Goal: Information Seeking & Learning: Learn about a topic

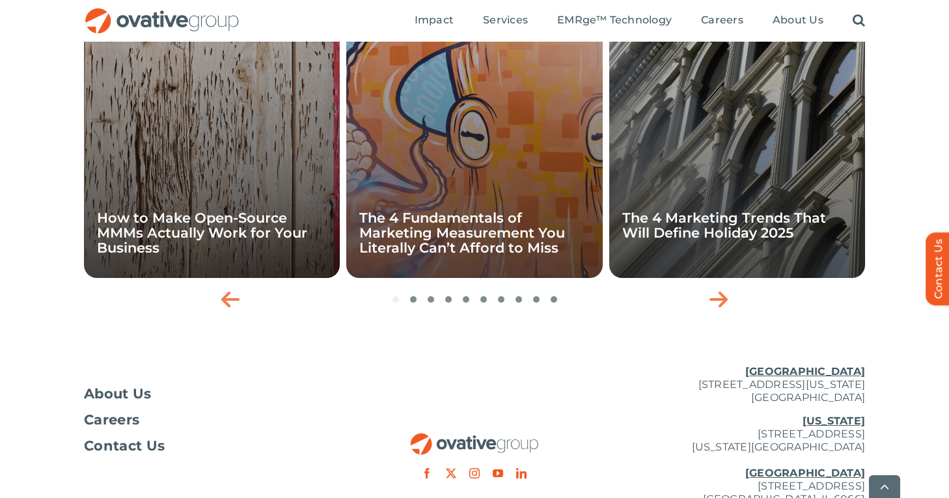
scroll to position [2653, 0]
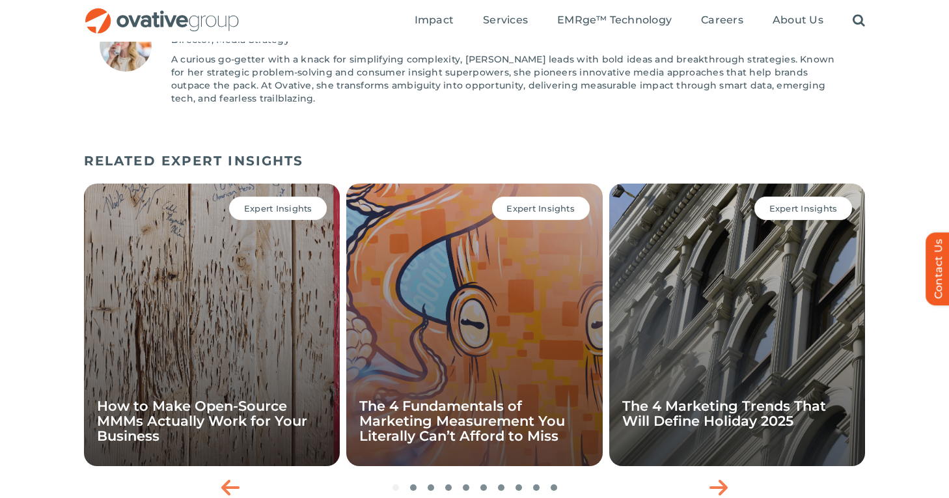
click at [273, 359] on div "Expert Insights How to Make Open-Source MMMs Actually Work for Your Business" at bounding box center [212, 325] width 256 height 282
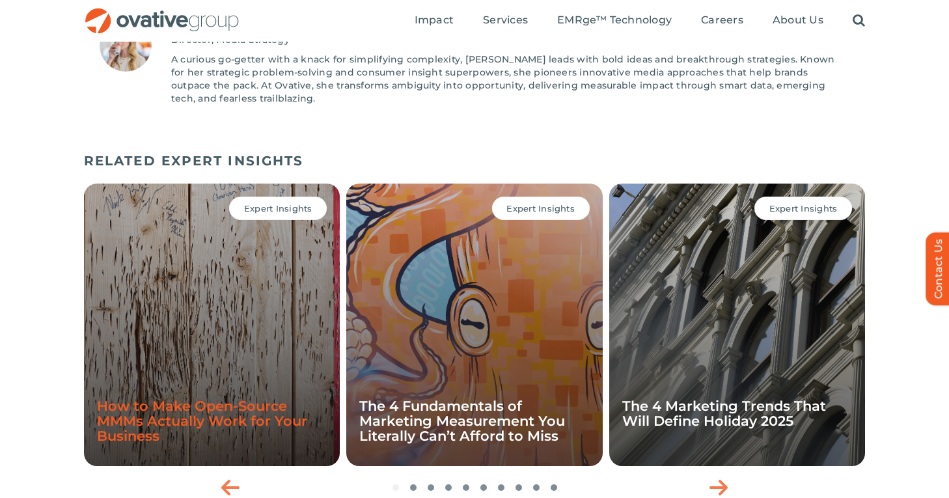
click at [248, 408] on link "How to Make Open-Source MMMs Actually Work for Your Business" at bounding box center [202, 421] width 210 height 46
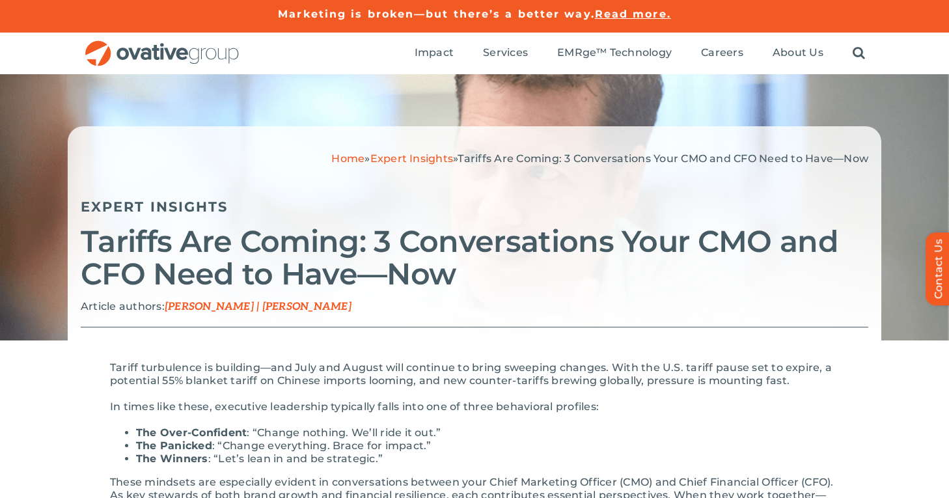
click at [420, 159] on link "Expert Insights" at bounding box center [411, 158] width 83 height 12
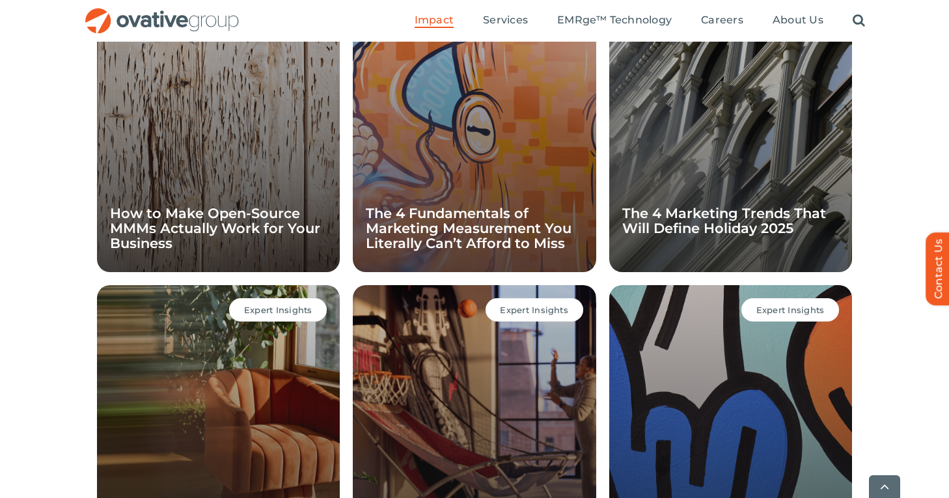
scroll to position [1372, 0]
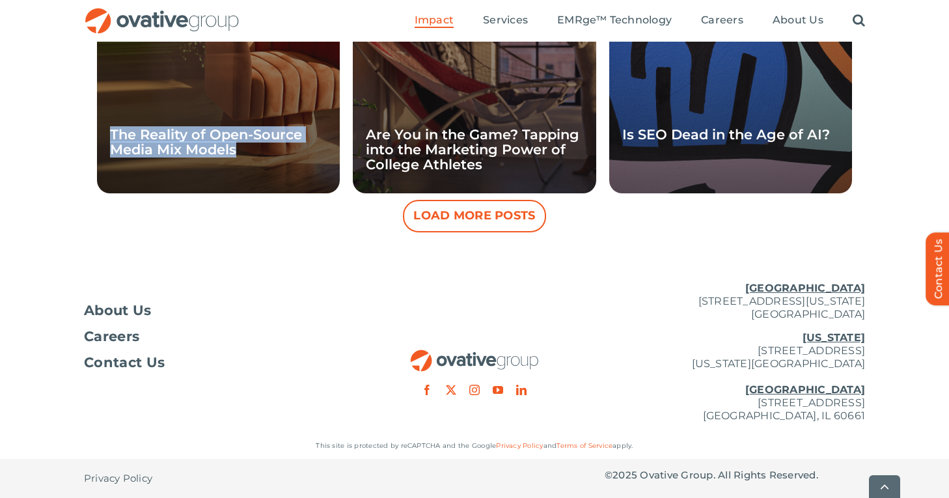
click at [521, 214] on button "Load More Posts" at bounding box center [474, 216] width 143 height 33
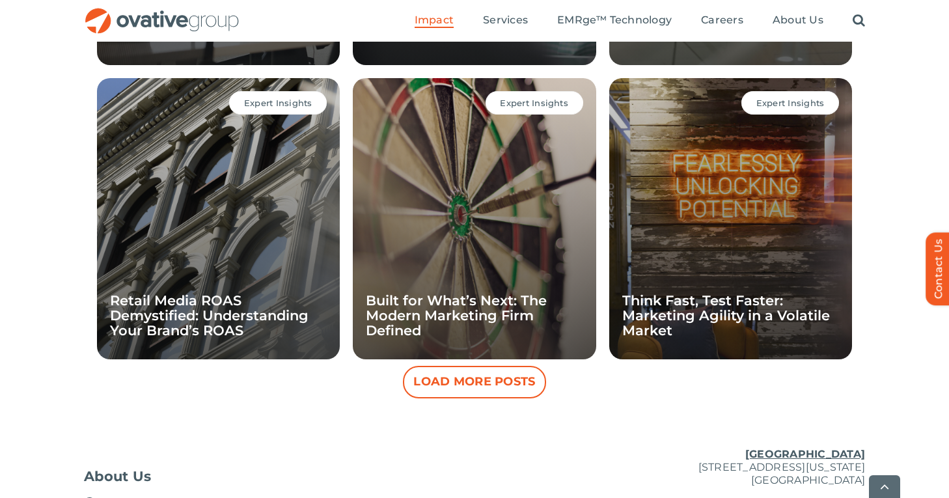
scroll to position [1859, 0]
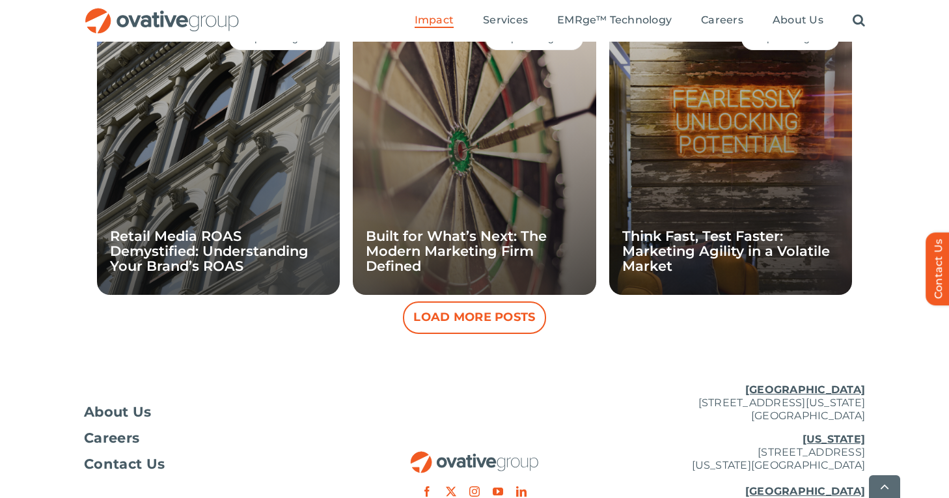
click at [525, 325] on button "Load More Posts" at bounding box center [474, 317] width 143 height 33
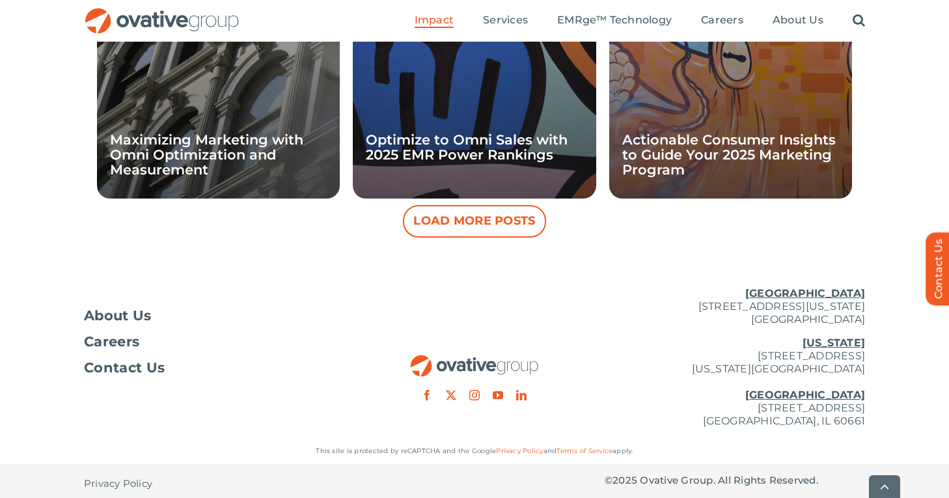
scroll to position [2548, 0]
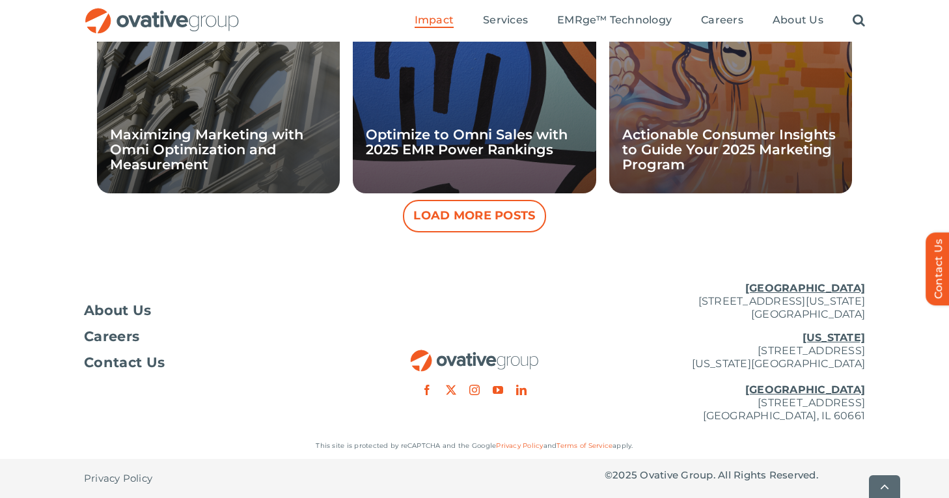
click at [513, 213] on button "Load More Posts" at bounding box center [474, 216] width 143 height 33
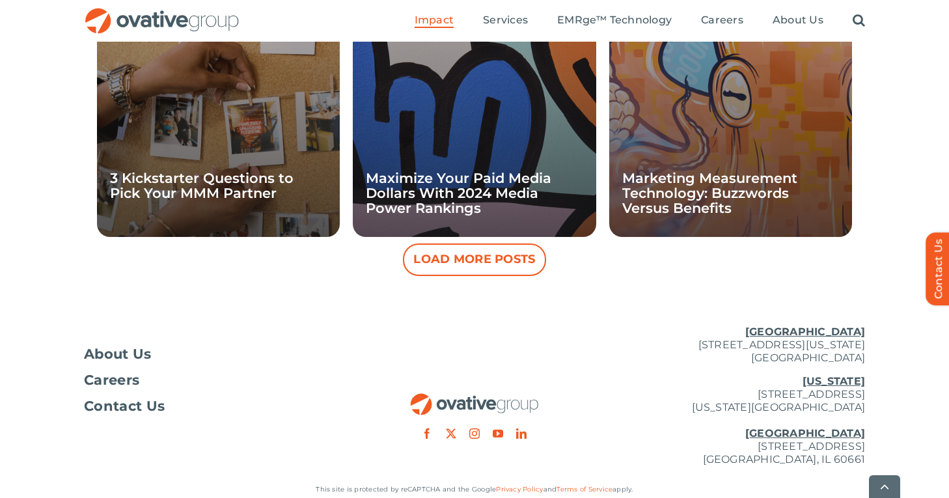
scroll to position [3137, 0]
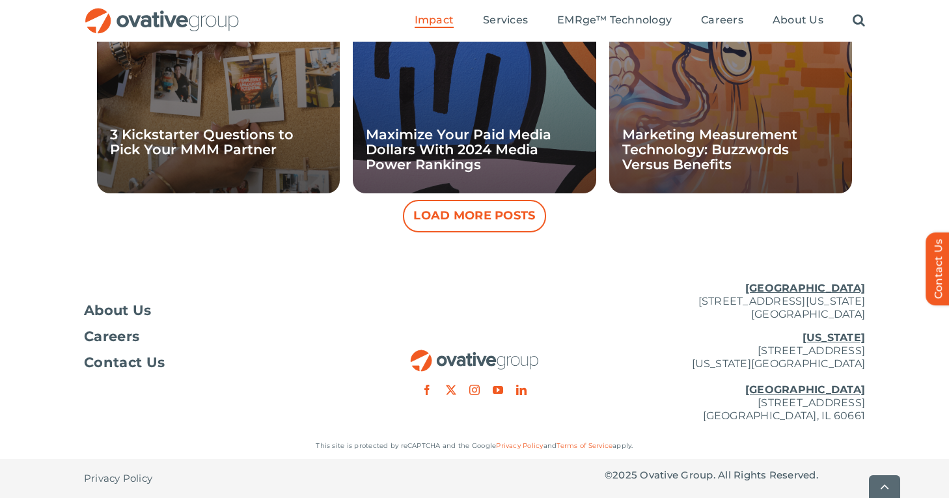
click at [512, 223] on button "Load More Posts" at bounding box center [474, 216] width 143 height 33
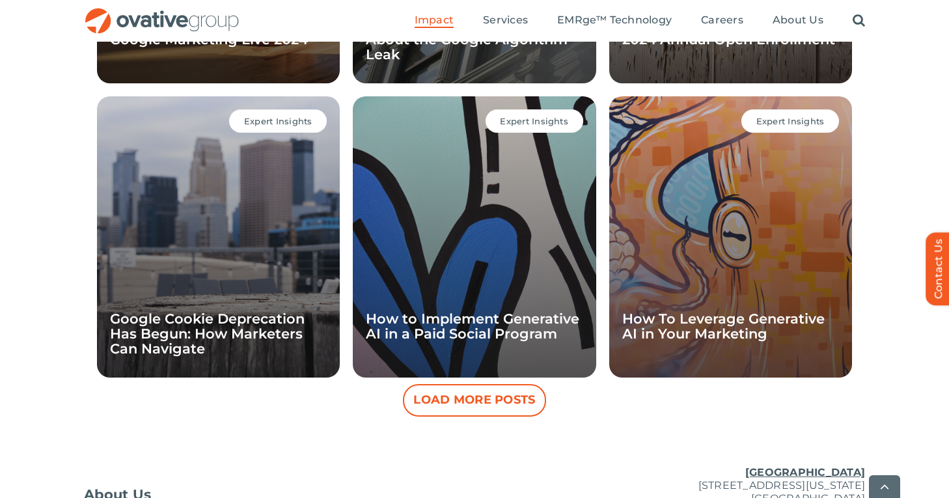
scroll to position [3547, 0]
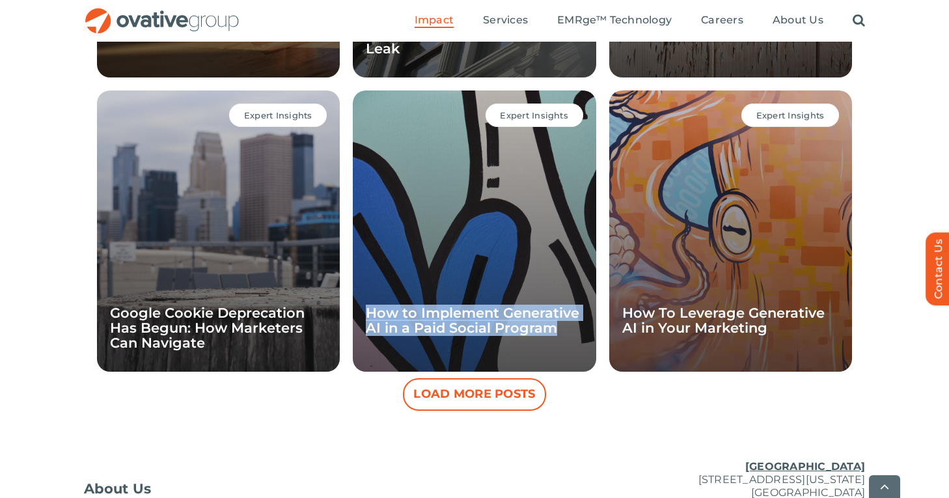
click at [430, 401] on button "Load More Posts" at bounding box center [474, 394] width 143 height 33
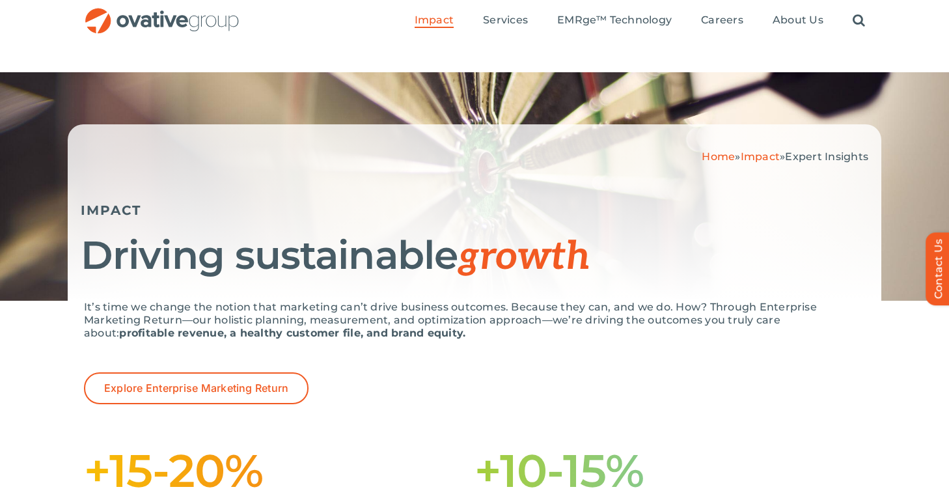
scroll to position [0, 0]
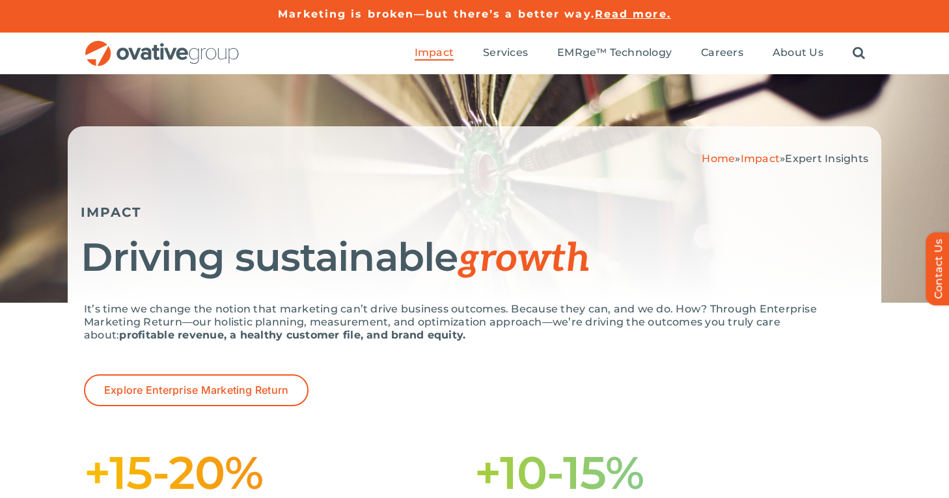
click at [758, 157] on link "Impact" at bounding box center [760, 158] width 39 height 12
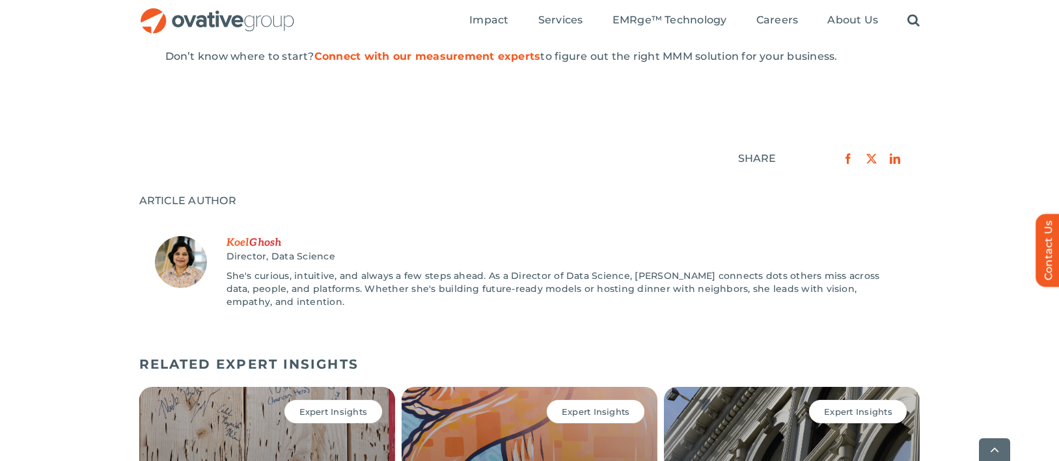
scroll to position [1391, 0]
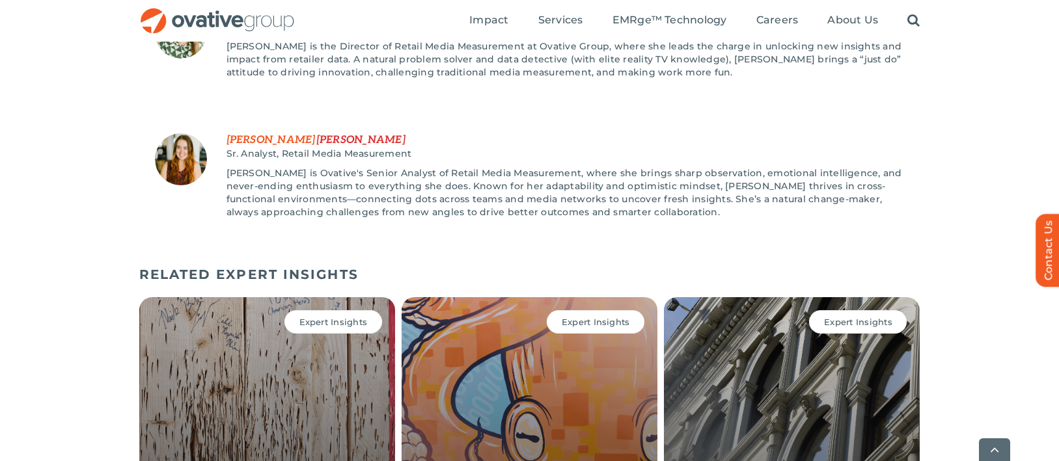
scroll to position [1665, 0]
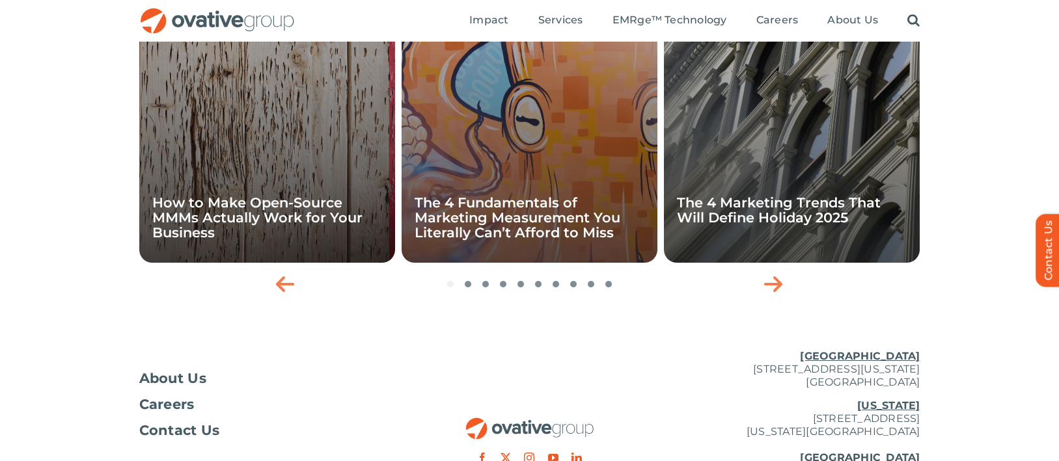
scroll to position [409, 0]
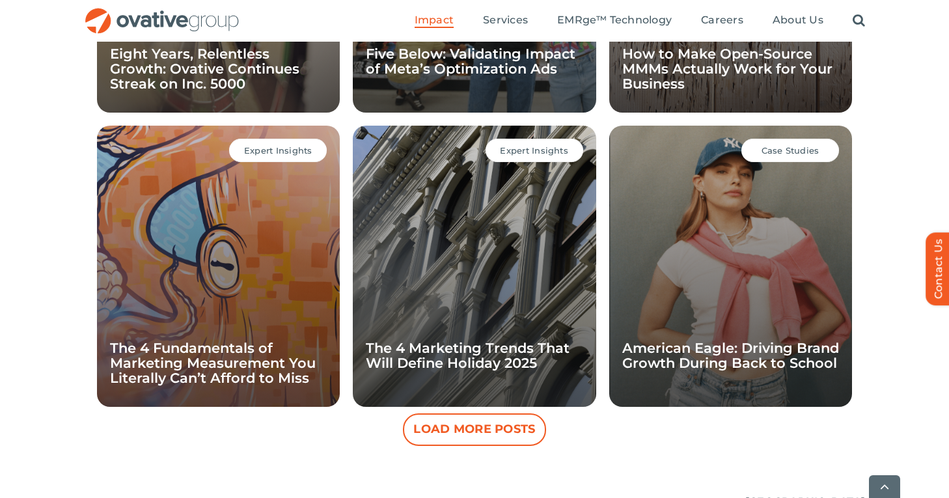
scroll to position [1201, 0]
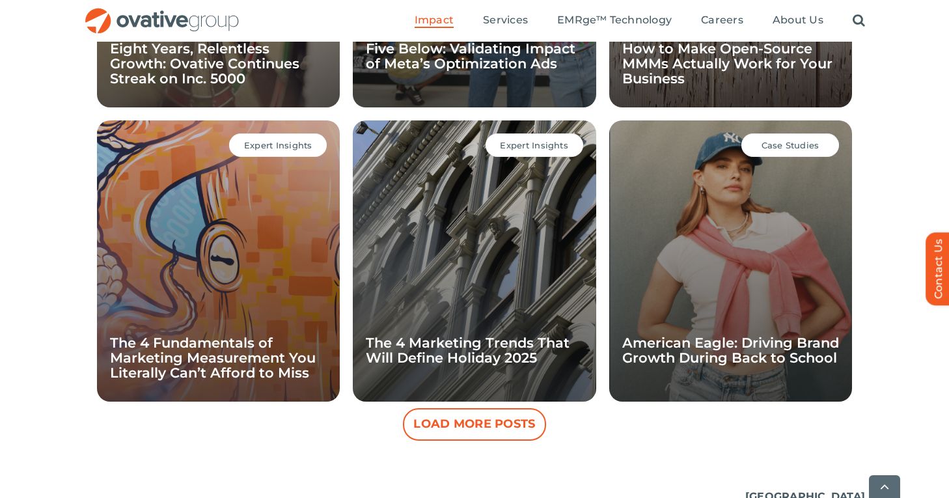
click at [506, 422] on button "Load More Posts" at bounding box center [474, 424] width 143 height 33
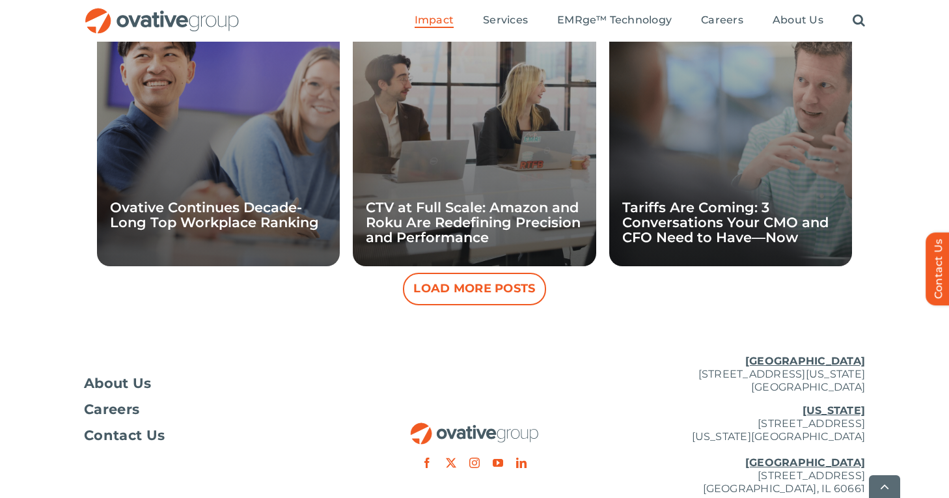
scroll to position [1940, 0]
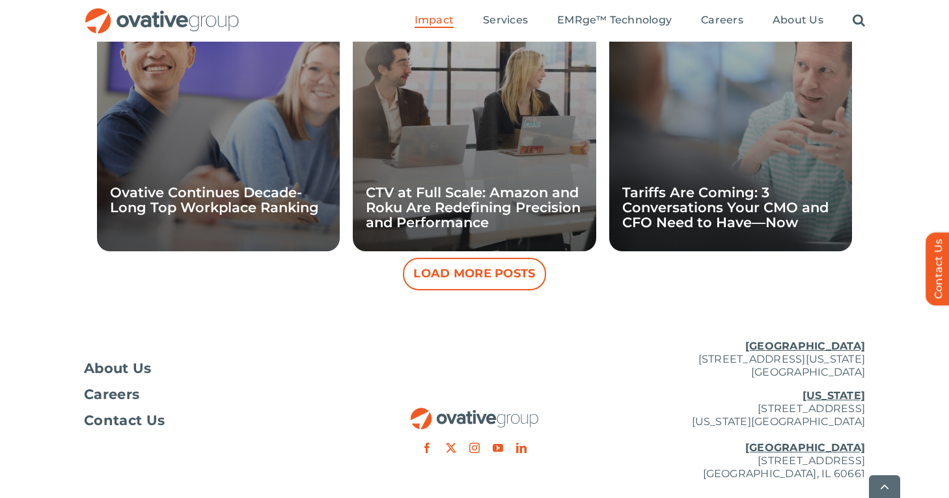
click at [494, 275] on button "Load More Posts" at bounding box center [474, 274] width 143 height 33
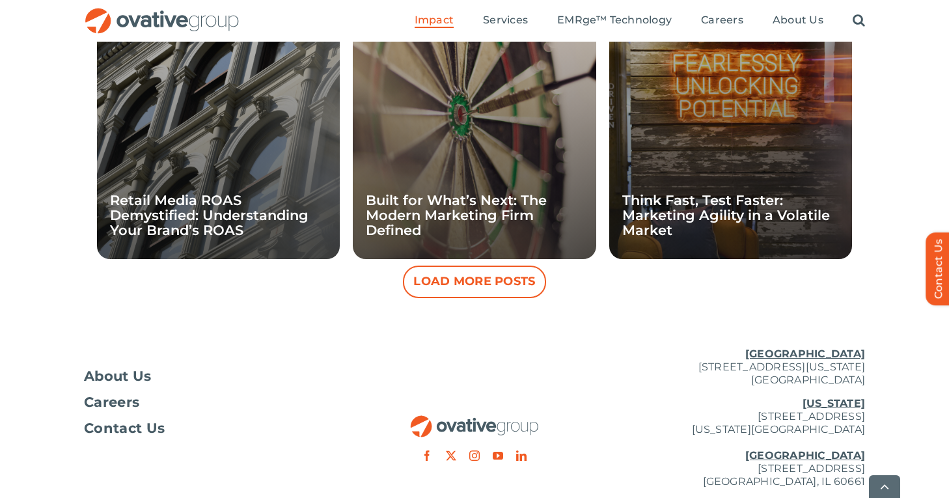
scroll to position [2525, 0]
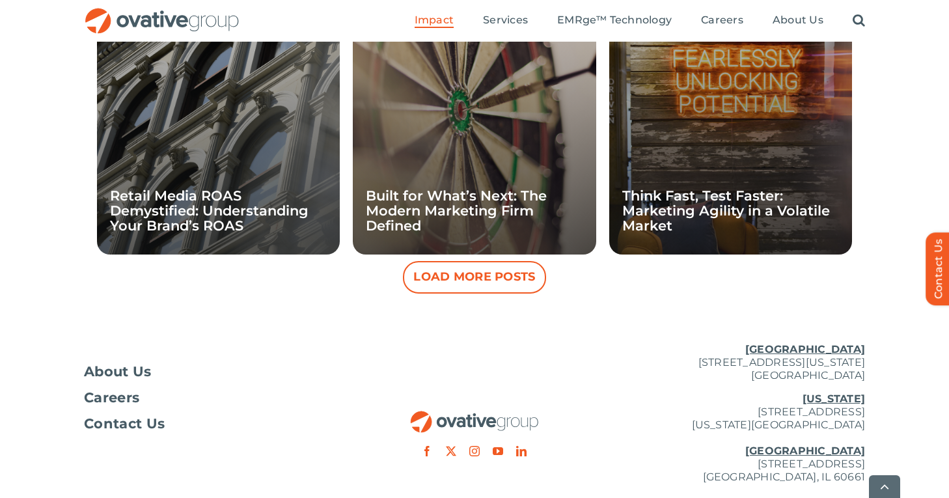
click at [513, 277] on button "Load More Posts" at bounding box center [474, 277] width 143 height 33
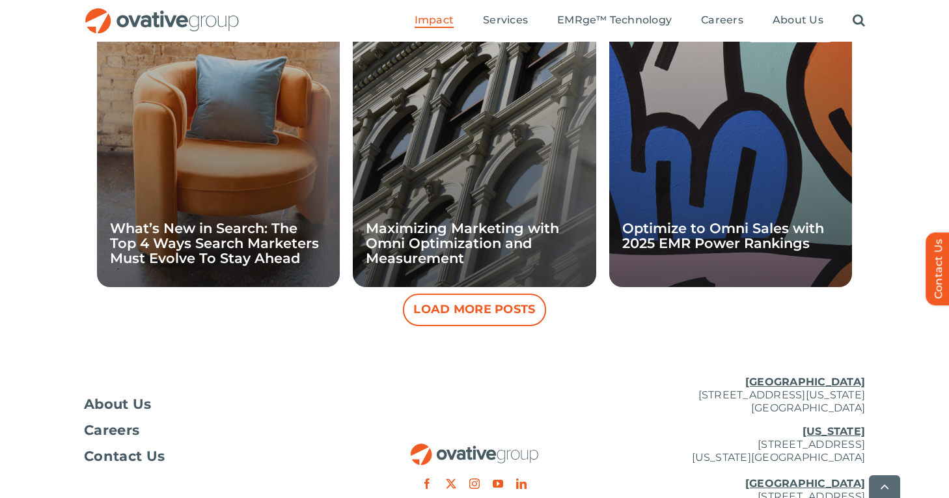
scroll to position [3086, 0]
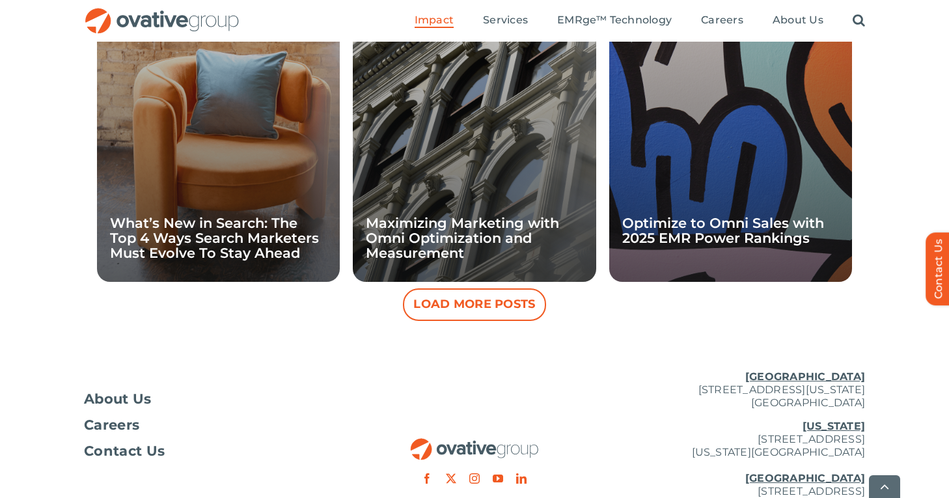
click at [500, 310] on button "Load More Posts" at bounding box center [474, 304] width 143 height 33
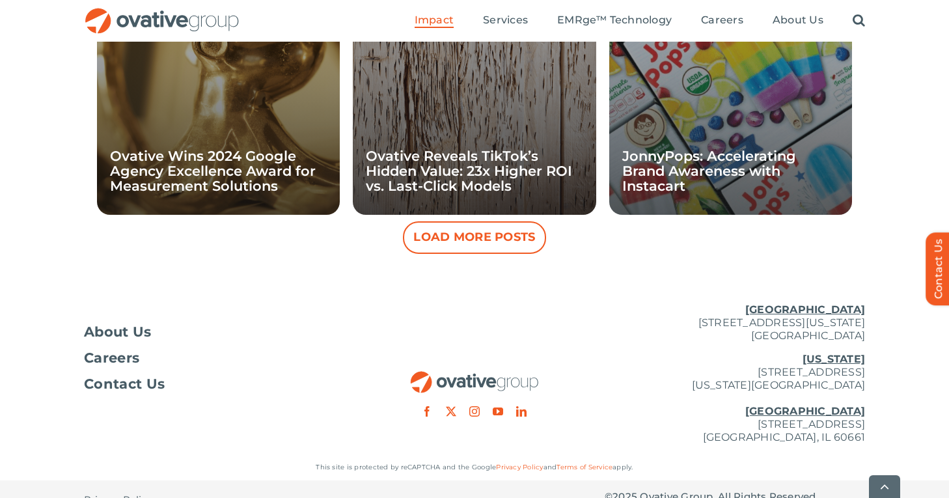
scroll to position [3738, 0]
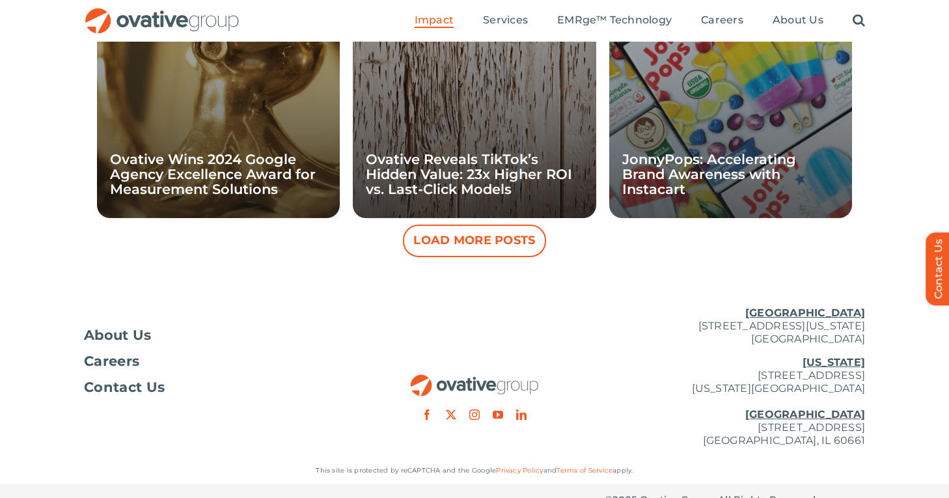
click at [495, 235] on button "Load More Posts" at bounding box center [474, 241] width 143 height 33
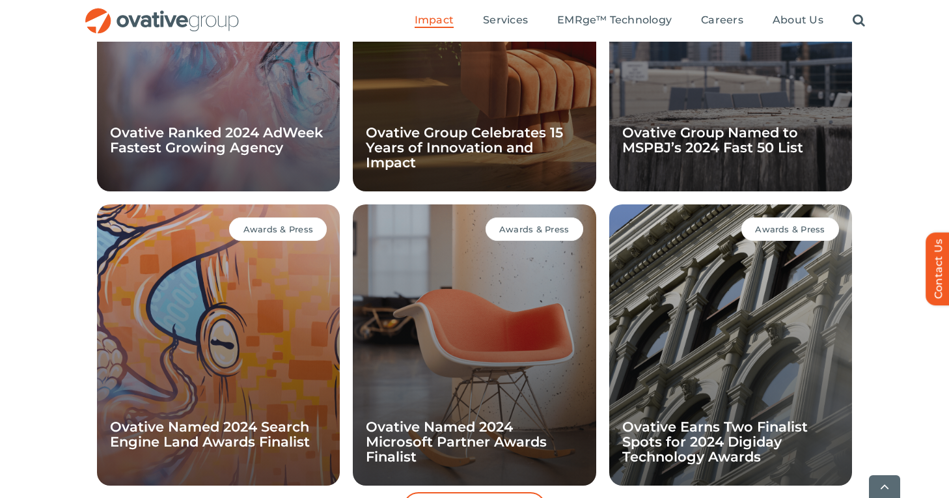
scroll to position [4065, 0]
